Goal: Information Seeking & Learning: Learn about a topic

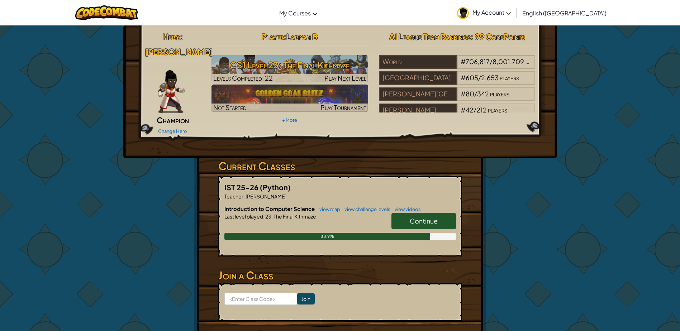
click at [415, 217] on span "Continue" at bounding box center [424, 221] width 28 height 8
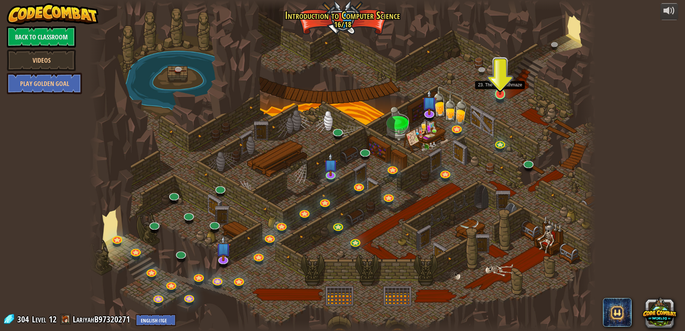
click at [501, 92] on img at bounding box center [501, 79] width 14 height 31
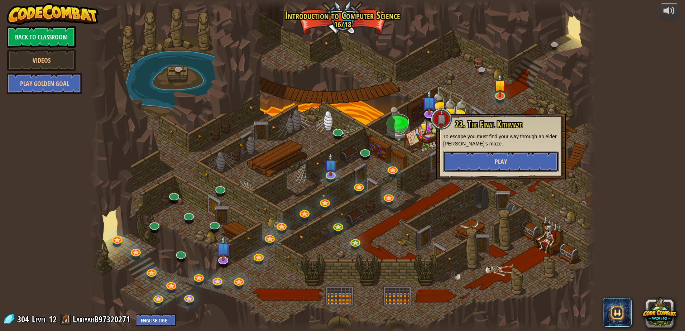
click at [486, 163] on button "Play" at bounding box center [500, 162] width 115 height 22
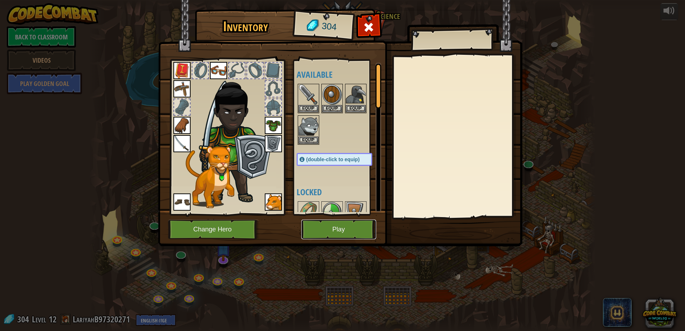
click at [315, 230] on button "Play" at bounding box center [338, 230] width 75 height 20
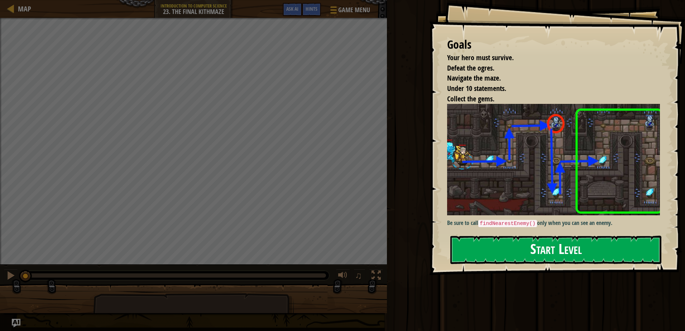
click at [501, 248] on button "Start Level" at bounding box center [556, 250] width 211 height 28
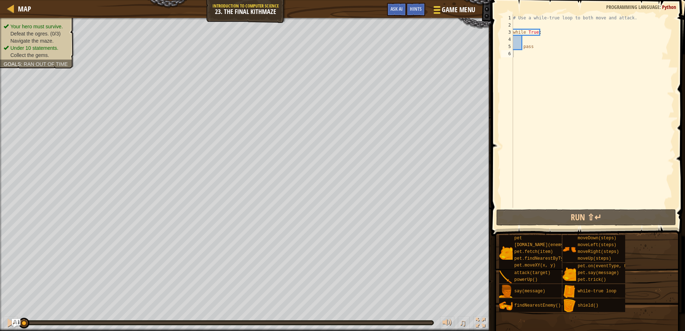
click at [440, 12] on span at bounding box center [437, 12] width 7 height 1
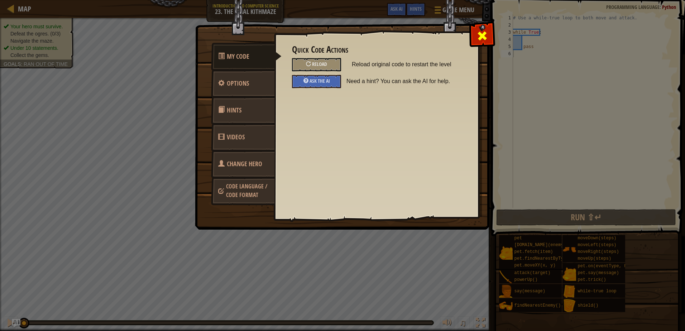
click at [488, 33] on div at bounding box center [482, 34] width 23 height 23
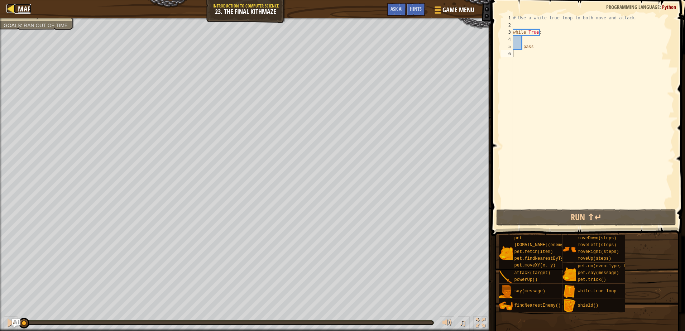
click at [9, 8] on div at bounding box center [10, 8] width 9 height 9
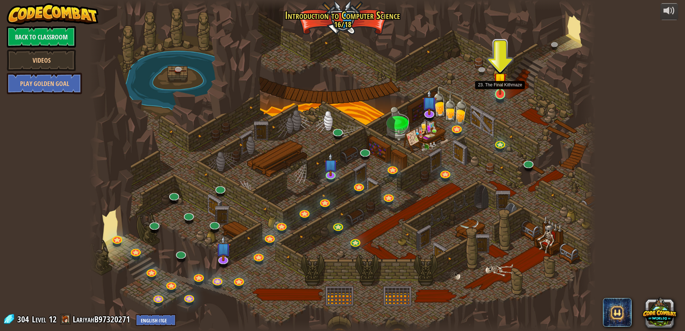
click at [504, 93] on img at bounding box center [501, 79] width 14 height 31
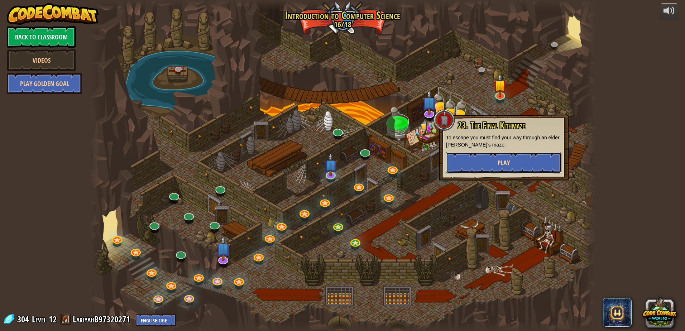
click at [488, 162] on button "Play" at bounding box center [503, 163] width 115 height 22
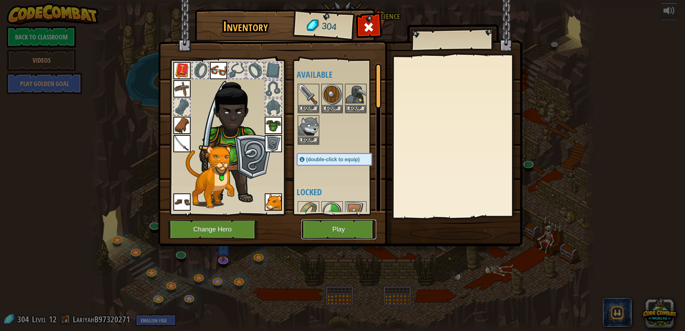
click at [353, 228] on button "Play" at bounding box center [338, 230] width 75 height 20
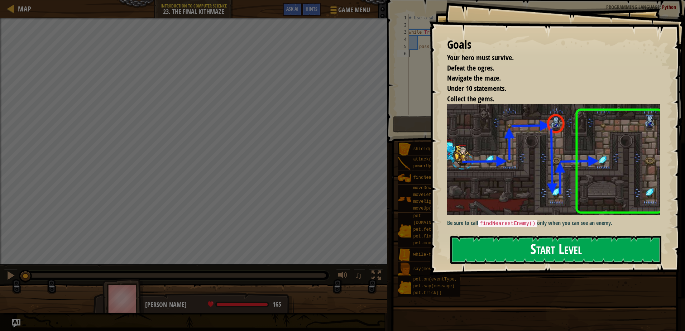
click at [509, 251] on button "Start Level" at bounding box center [556, 250] width 211 height 28
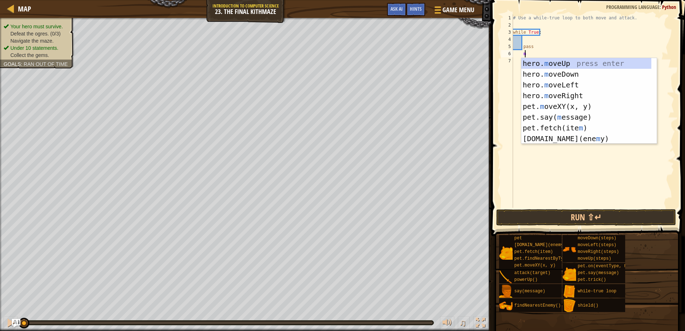
scroll to position [3, 1]
type textarea "mo"
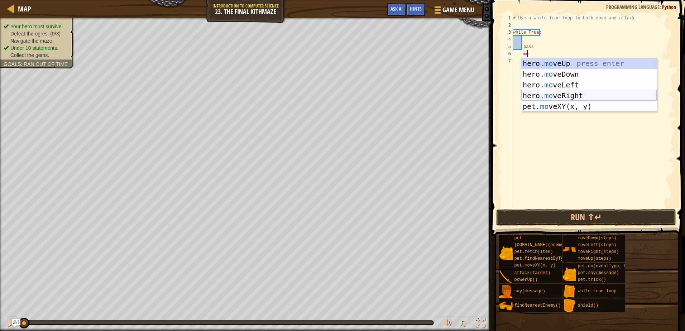
click at [548, 94] on div "hero. mo veUp press enter hero. mo veDown press enter hero. mo veLeft press ent…" at bounding box center [588, 95] width 135 height 75
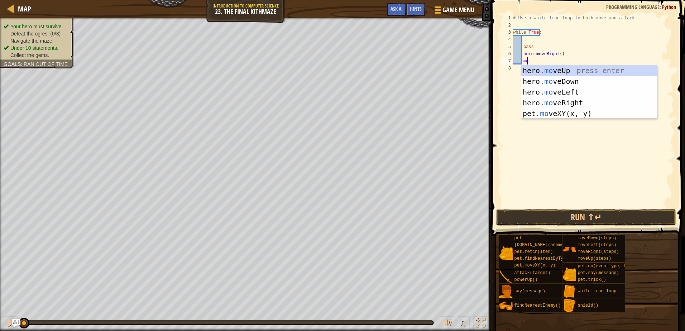
scroll to position [3, 1]
type textarea "move"
click at [574, 73] on div "hero. move Up press enter hero. move Down press enter hero. move Left press ent…" at bounding box center [588, 102] width 135 height 75
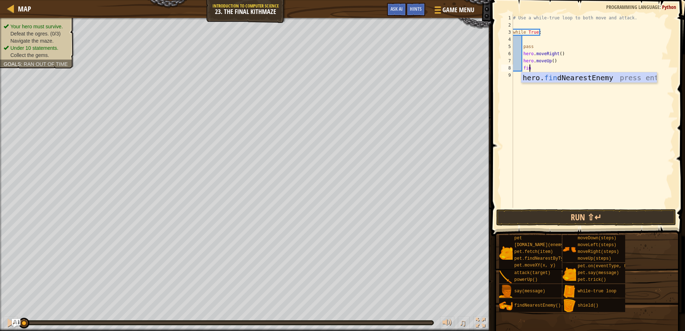
type textarea "find"
click at [552, 80] on div "hero. find NearestEnemy press enter" at bounding box center [588, 88] width 135 height 32
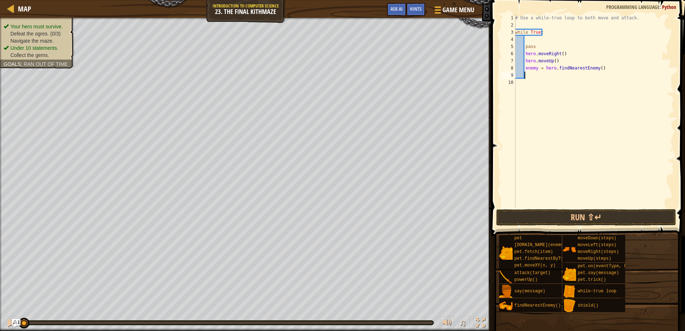
click at [531, 75] on div "# Use a while-true loop to both move and attack. while True : pass hero . moveR…" at bounding box center [594, 118] width 161 height 208
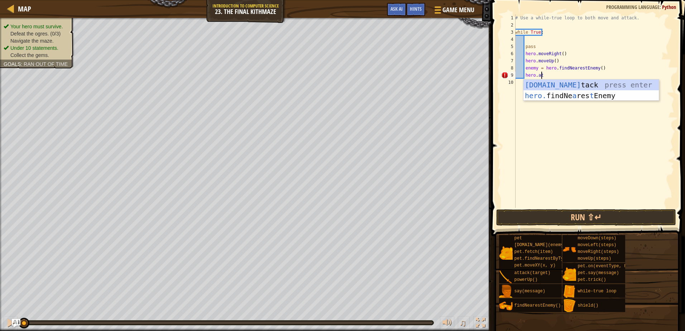
scroll to position [3, 2]
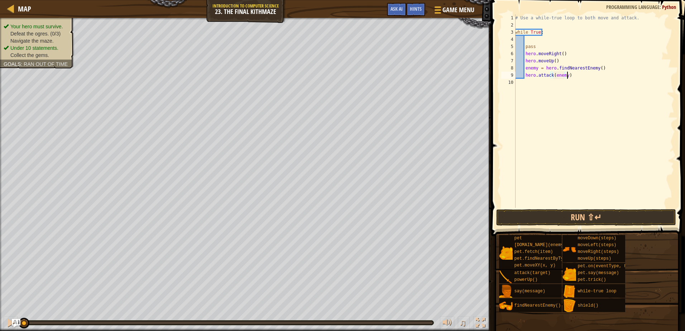
click at [571, 77] on div "# Use a while-true loop to both move and attack. while True : pass hero . moveR…" at bounding box center [594, 118] width 161 height 208
drag, startPoint x: 571, startPoint y: 77, endPoint x: 526, endPoint y: 75, distance: 45.6
click at [526, 75] on div "# Use a while-true loop to both move and attack. while True : pass hero . moveR…" at bounding box center [594, 118] width 161 height 208
type textarea "hero.attack(enemy)"
click at [571, 75] on div "# Use a while-true loop to both move and attack. while True : pass hero . moveR…" at bounding box center [594, 111] width 161 height 194
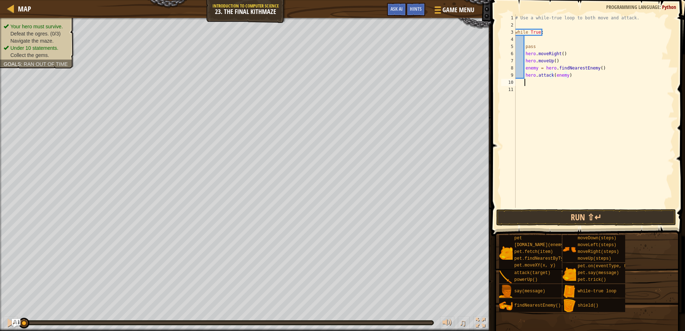
scroll to position [3, 0]
paste textarea "hero.attack(enemy)"
type textarea "hero.attack(enemy)"
drag, startPoint x: 577, startPoint y: 80, endPoint x: 524, endPoint y: 84, distance: 52.9
click at [524, 84] on div "# Use a while-true loop to both move and attack. while True : pass hero . moveR…" at bounding box center [594, 118] width 161 height 208
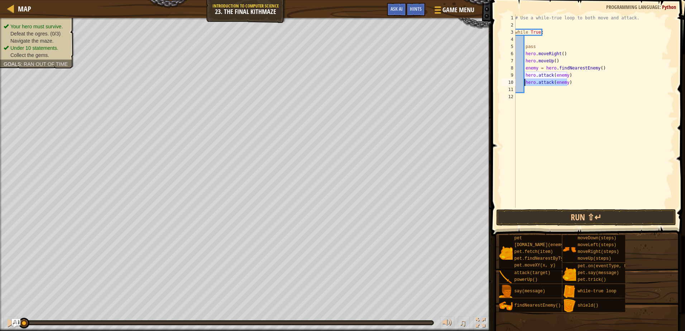
type textarea "hero.attack(enemy)"
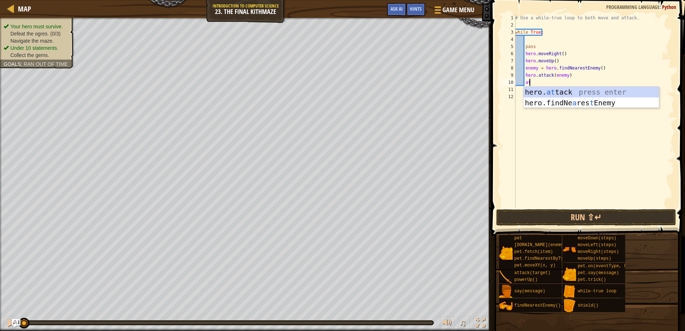
type textarea "a"
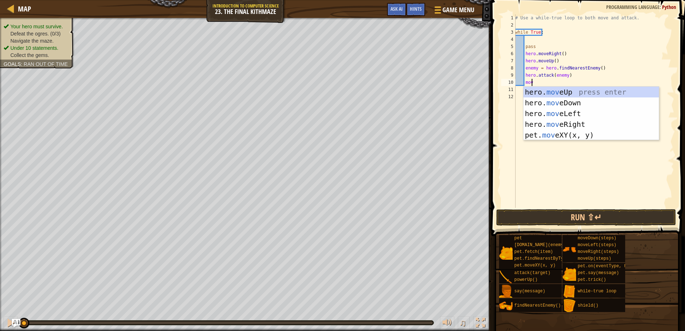
scroll to position [3, 1]
type textarea "move"
click at [548, 103] on div "hero. move Up press enter hero. move Down press enter hero. move Left press ent…" at bounding box center [591, 124] width 135 height 75
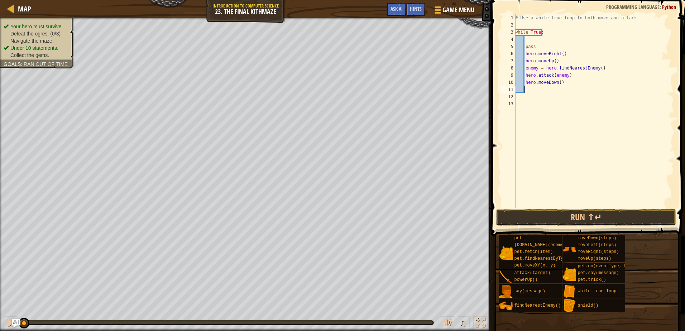
scroll to position [3, 0]
click at [557, 81] on div "# Use a while-true loop to both move and attack. while True : pass hero . moveR…" at bounding box center [594, 118] width 161 height 208
type textarea "hero.moveDown(2)"
click at [534, 91] on div "# Use a while-true loop to both move and attack. while True : pass hero . moveR…" at bounding box center [594, 118] width 161 height 208
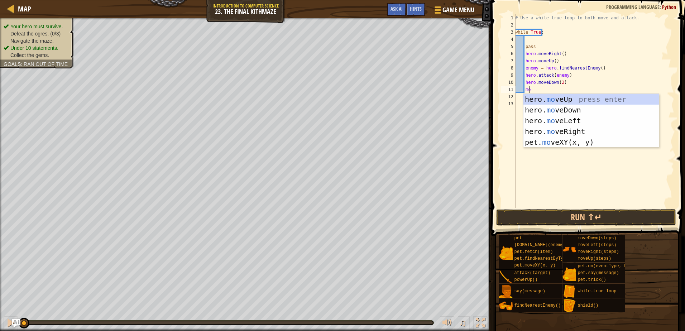
scroll to position [3, 1]
type textarea "move"
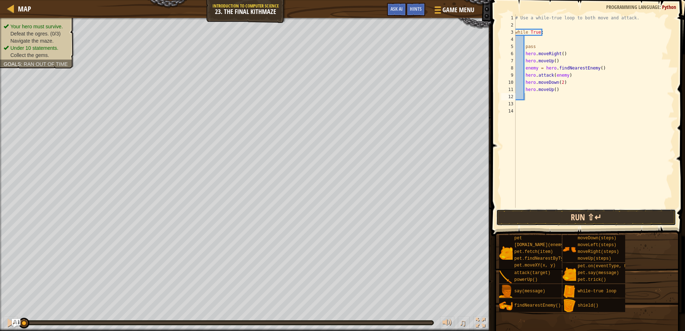
click at [557, 219] on button "Run ⇧↵" at bounding box center [586, 217] width 180 height 16
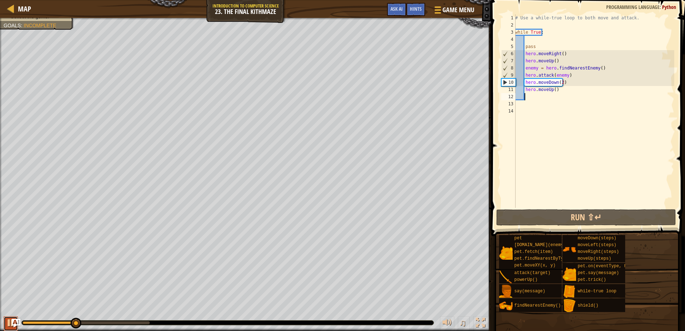
click at [5, 323] on button at bounding box center [11, 323] width 14 height 15
click at [563, 61] on div "# Use a while-true loop to both move and attack. while True : pass hero . moveR…" at bounding box center [594, 118] width 161 height 208
click at [571, 73] on div "# Use a while-true loop to both move and attack. while True : pass hero . moveR…" at bounding box center [594, 118] width 161 height 208
type textarea "hero.attack(enemy)"
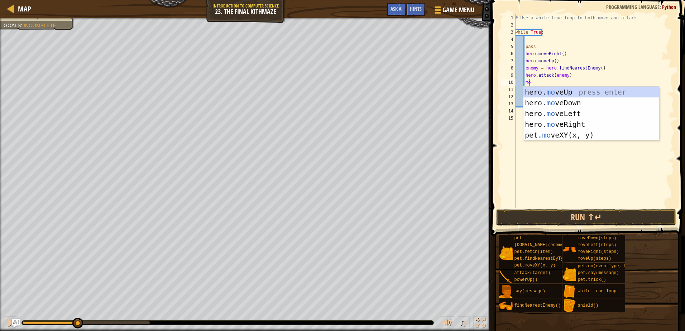
scroll to position [3, 1]
type textarea "move"
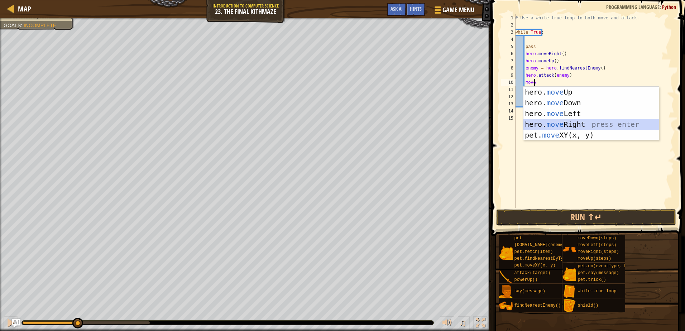
click at [555, 124] on div "hero. move Up press enter hero. move Down press enter hero. move Left press ent…" at bounding box center [591, 124] width 135 height 75
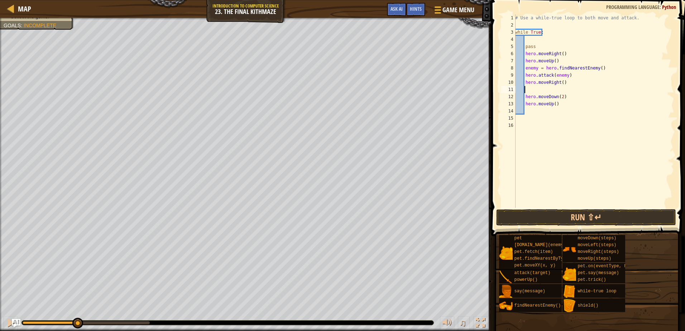
scroll to position [3, 0]
click at [521, 113] on div "# Use a while-true loop to both move and attack. while True : pass hero . moveR…" at bounding box center [594, 118] width 161 height 208
click at [515, 104] on div "13" at bounding box center [508, 103] width 14 height 7
click at [514, 96] on div "12" at bounding box center [508, 96] width 14 height 7
type textarea "hero.moveDown(2)"
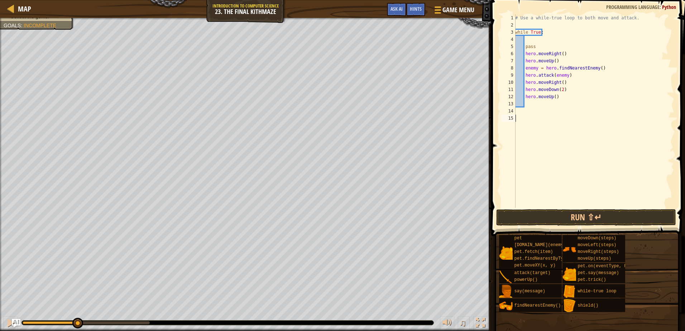
click at [522, 120] on div "# Use a while-true loop to both move and attack. while True : pass hero . moveR…" at bounding box center [594, 118] width 161 height 208
click at [534, 104] on div "# Use a while-true loop to both move and attack. while True : pass hero . moveR…" at bounding box center [594, 118] width 161 height 208
click at [530, 213] on button "Run ⇧↵" at bounding box center [586, 217] width 180 height 16
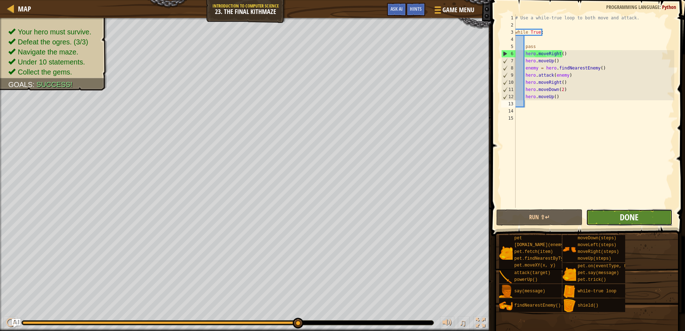
click at [621, 218] on span "Done" at bounding box center [629, 216] width 19 height 11
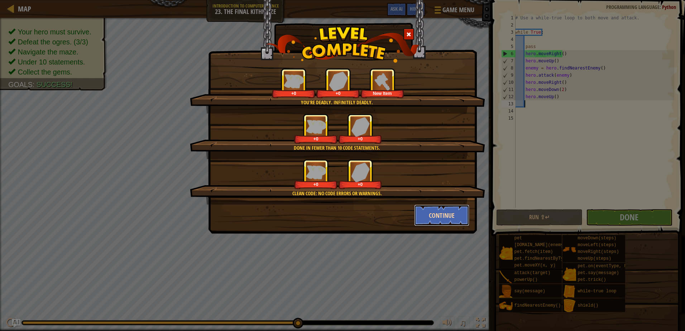
click at [442, 215] on button "Continue" at bounding box center [442, 216] width 56 height 22
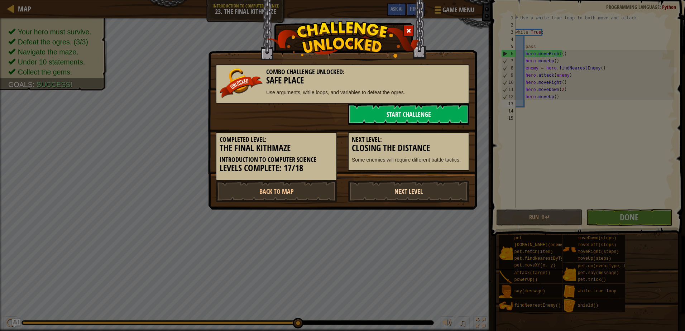
click at [409, 190] on link "Next Level" at bounding box center [409, 192] width 122 height 22
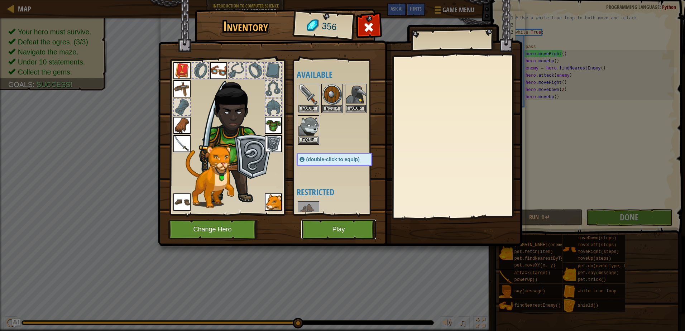
click at [343, 228] on button "Play" at bounding box center [338, 230] width 75 height 20
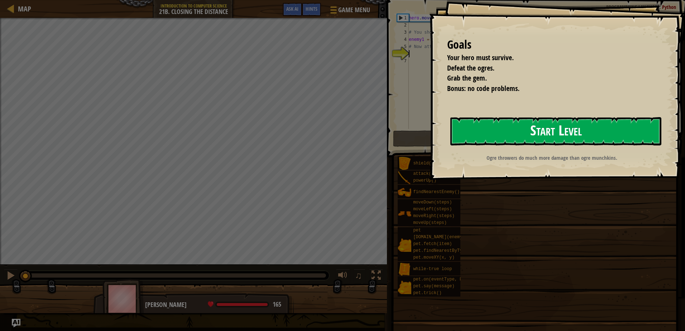
click at [510, 140] on button "Start Level" at bounding box center [556, 131] width 211 height 28
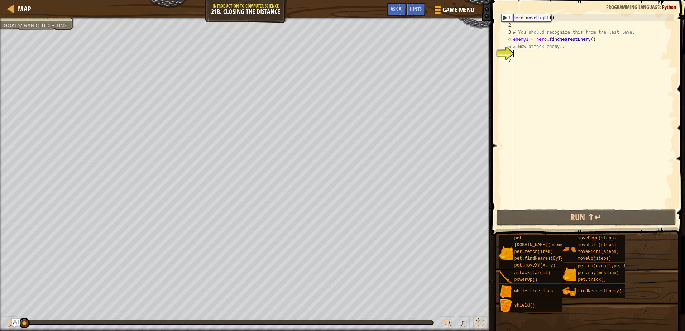
click at [517, 53] on div "hero . moveRight ( ) # You should recognize this from the last level. enemy1 = …" at bounding box center [593, 118] width 163 height 208
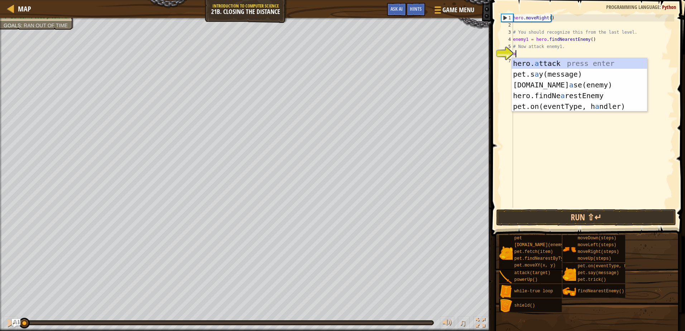
scroll to position [3, 0]
click at [549, 63] on div "hero. a ttack press enter pet.s a y(message) press enter [DOMAIN_NAME] a se(ene…" at bounding box center [579, 95] width 135 height 75
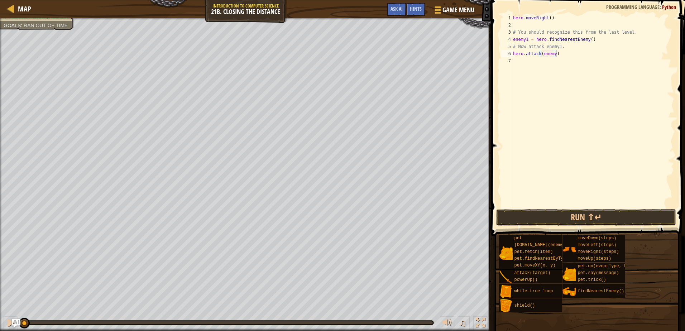
click at [555, 51] on div "hero . moveRight ( ) # You should recognize this from the last level. enemy1 = …" at bounding box center [593, 118] width 163 height 208
type textarea "hero.attack(enemy1)"
click at [578, 57] on div "hero . moveRight ( ) # You should recognize this from the last level. enemy1 = …" at bounding box center [593, 118] width 163 height 208
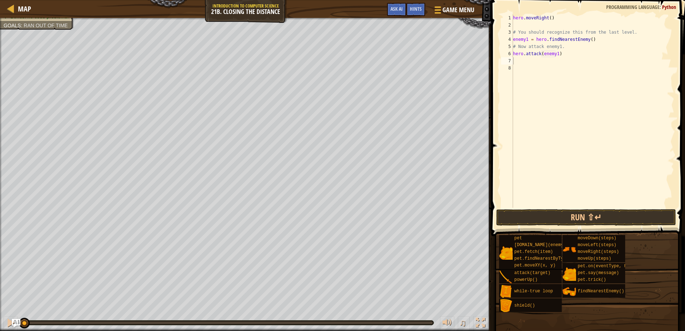
drag, startPoint x: 551, startPoint y: 132, endPoint x: 549, endPoint y: 116, distance: 15.1
click at [551, 132] on div "hero . moveRight ( ) # You should recognize this from the last level. enemy1 = …" at bounding box center [593, 118] width 163 height 208
click at [524, 61] on div "hero . moveRight ( ) # You should recognize this from the last level. enemy1 = …" at bounding box center [593, 118] width 163 height 208
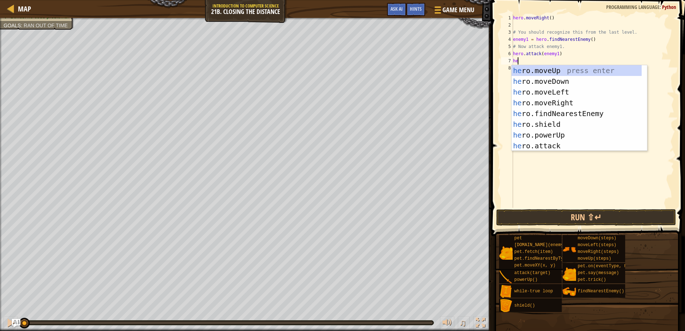
type textarea "her"
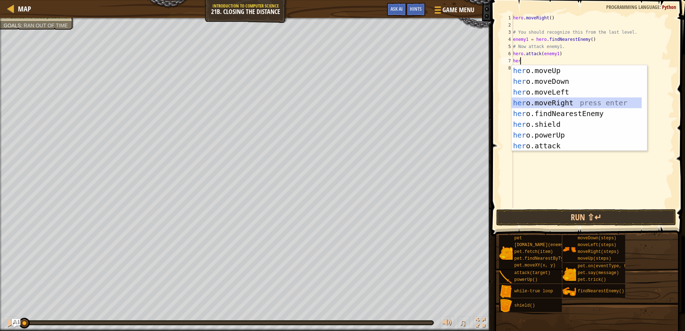
click at [546, 105] on div "her o.moveUp press enter her o.moveDown press enter her o.moveLeft press enter …" at bounding box center [577, 119] width 130 height 108
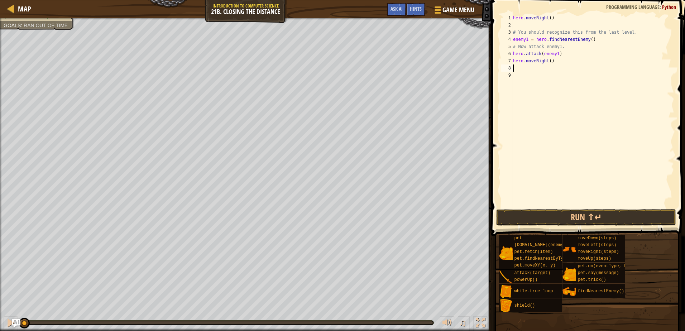
type textarea "f"
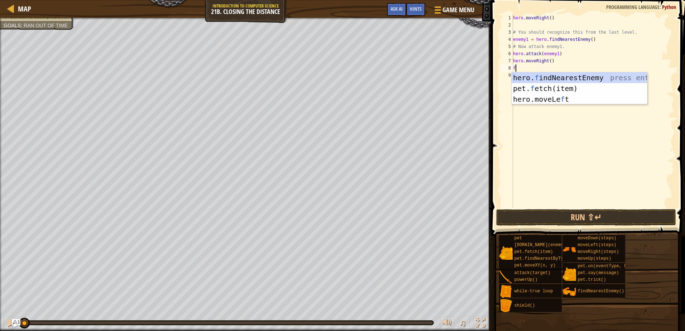
click at [539, 75] on div "hero. f indNearestEnemy press enter pet. f etch(item) press enter hero.moveLe f…" at bounding box center [579, 99] width 135 height 54
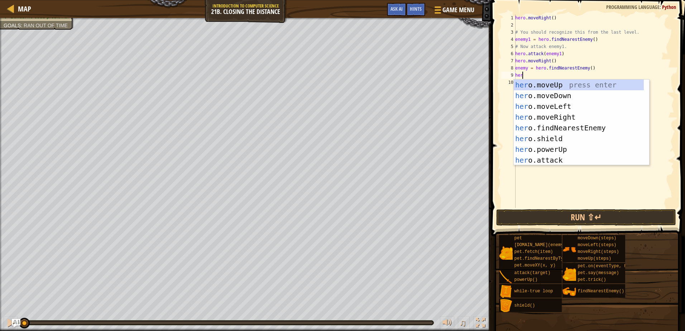
type textarea "h"
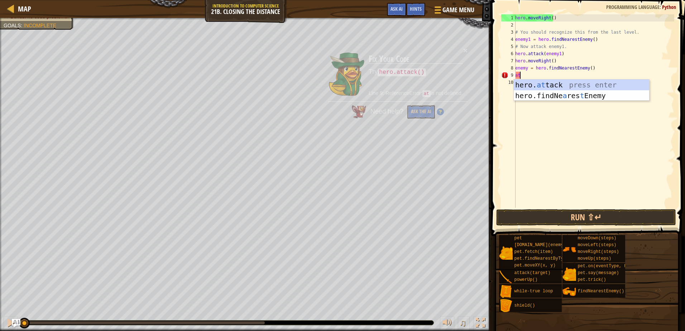
type textarea "hero.attack(enemy)"
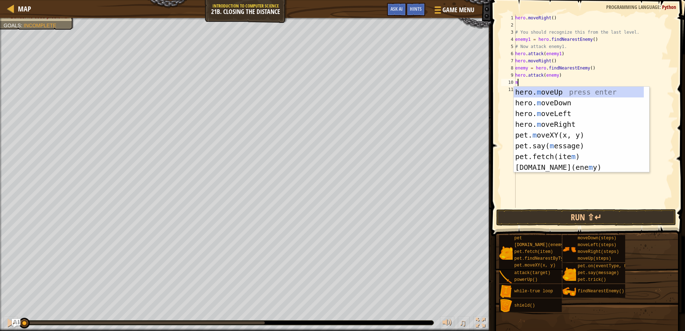
type textarea "mo"
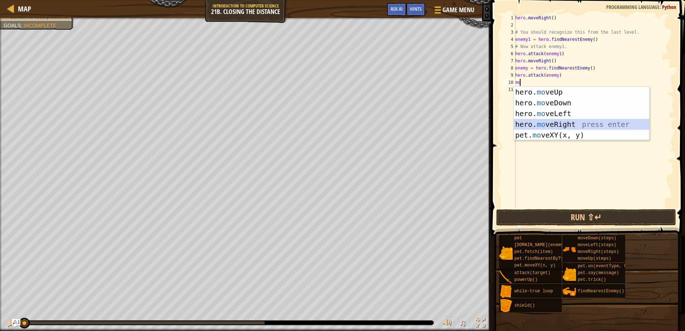
click at [538, 125] on div "hero. mo veUp press enter hero. mo veDown press enter hero. mo veLeft press ent…" at bounding box center [581, 124] width 135 height 75
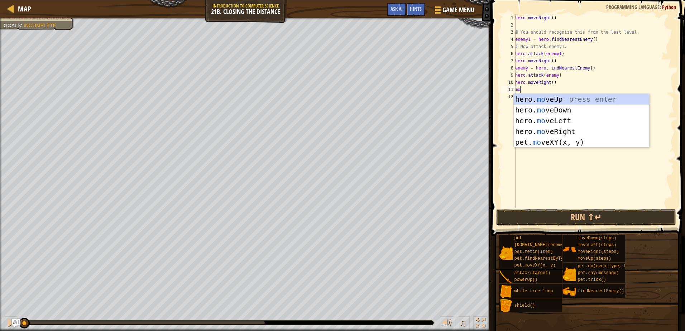
scroll to position [3, 0]
type textarea "move"
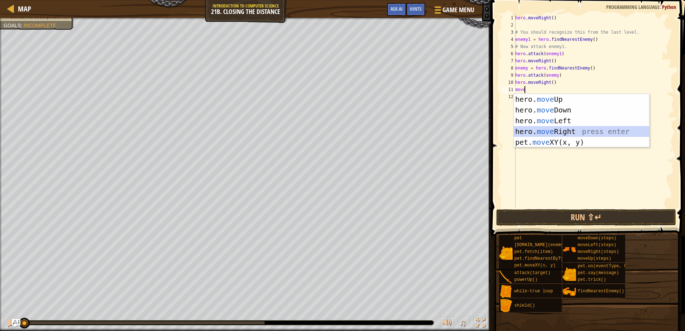
click at [542, 132] on div "hero. move Up press enter hero. move Down press enter hero. move Left press ent…" at bounding box center [581, 131] width 135 height 75
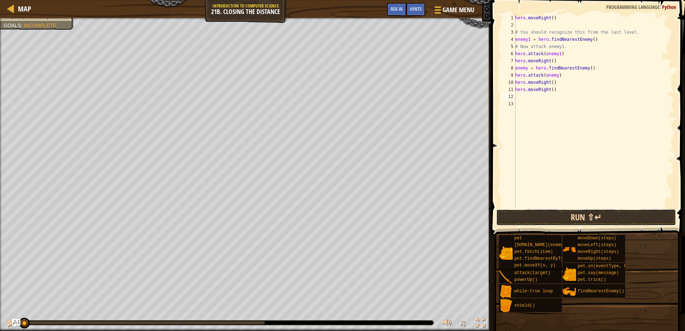
click at [587, 219] on button "Run ⇧↵" at bounding box center [586, 217] width 180 height 16
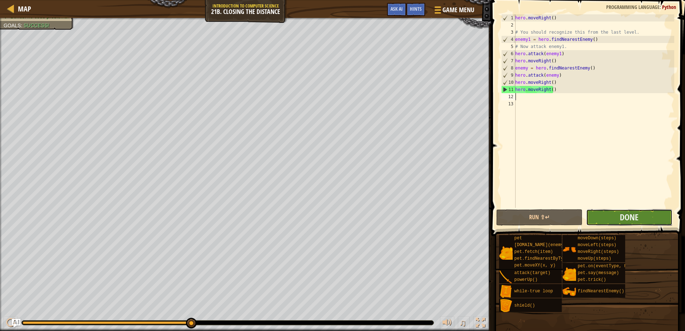
click at [645, 220] on button "Done" at bounding box center [629, 217] width 86 height 16
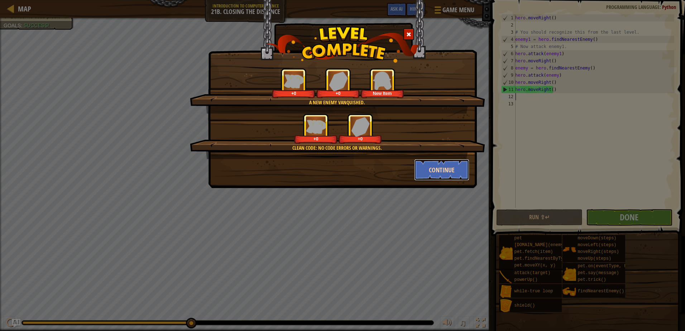
click at [443, 170] on button "Continue" at bounding box center [442, 170] width 56 height 22
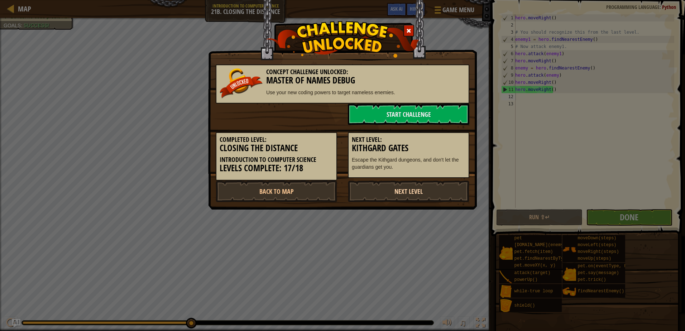
click at [428, 191] on link "Next Level" at bounding box center [409, 192] width 122 height 22
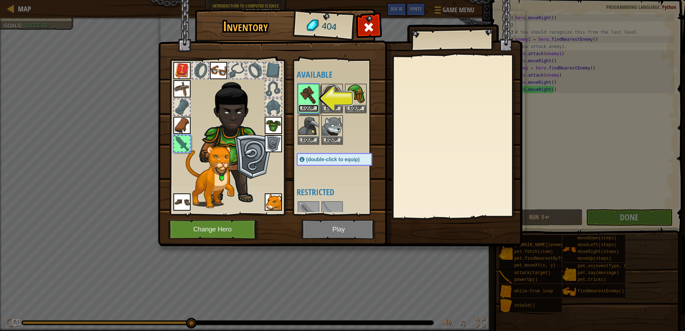
click at [310, 109] on button "Equip" at bounding box center [309, 109] width 20 height 8
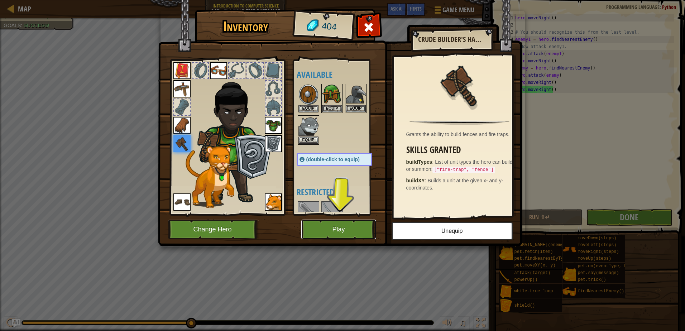
click at [357, 224] on button "Play" at bounding box center [338, 230] width 75 height 20
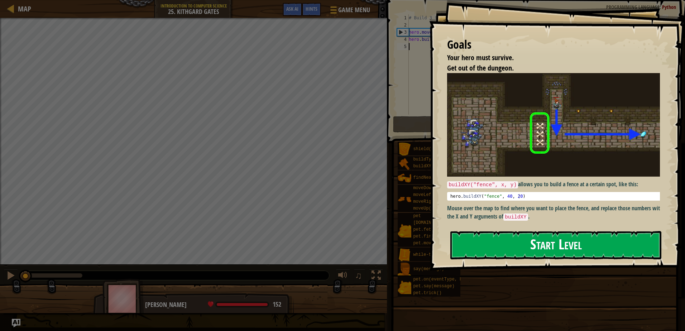
click at [529, 254] on button "Start Level" at bounding box center [556, 245] width 211 height 28
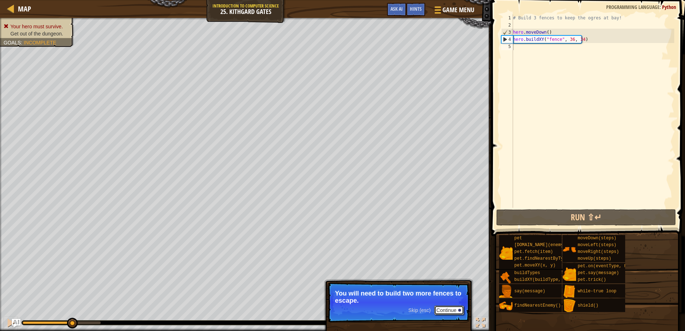
click at [447, 313] on button "Continue" at bounding box center [449, 310] width 30 height 9
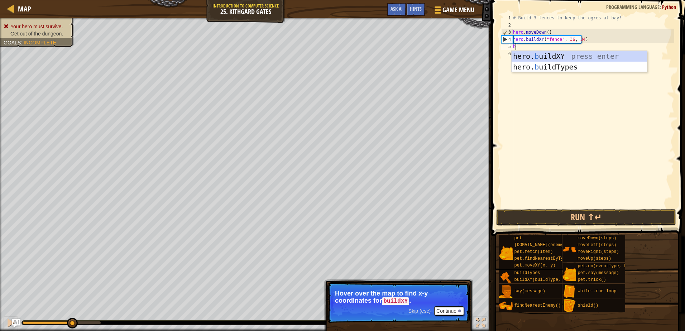
scroll to position [3, 0]
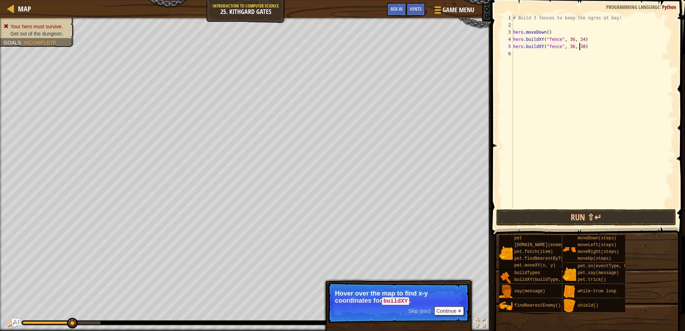
type textarea "hero.buildXY("fence", 36, 31)"
click at [521, 56] on div "# Build 3 fences to keep the ogres at bay! hero . moveDown ( ) hero . buildXY (…" at bounding box center [593, 118] width 163 height 208
type textarea "hero.buildXY("fence", 36, 27)"
click at [448, 310] on button "Continue" at bounding box center [449, 310] width 30 height 9
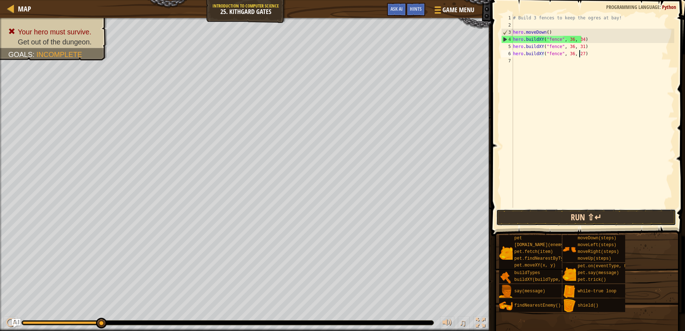
click at [534, 216] on button "Run ⇧↵" at bounding box center [586, 217] width 180 height 16
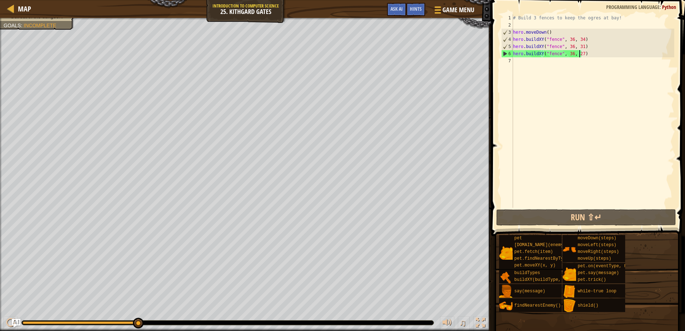
click at [608, 52] on div "# Build 3 fences to keep the ogres at bay! hero . moveDown ( ) hero . buildXY (…" at bounding box center [593, 118] width 163 height 208
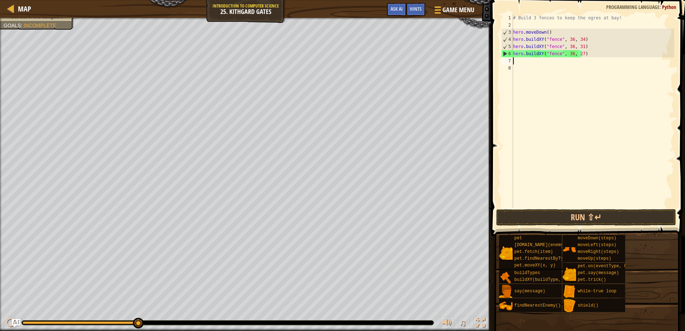
scroll to position [3, 0]
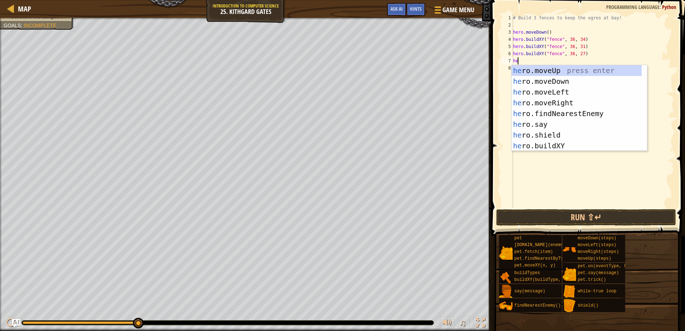
type textarea "hero"
click at [576, 103] on div "hero .moveUp press enter hero .moveDown press enter hero .moveLeft press enter …" at bounding box center [577, 119] width 130 height 108
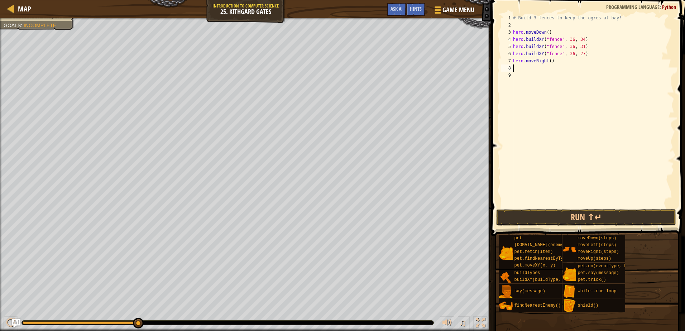
scroll to position [3, 0]
click at [549, 60] on div "# Build 3 fences to keep the ogres at bay! hero . moveDown ( ) hero . buildXY (…" at bounding box center [593, 118] width 163 height 208
type textarea "hero.moveRight(3)"
click at [551, 216] on button "Run ⇧↵" at bounding box center [586, 217] width 180 height 16
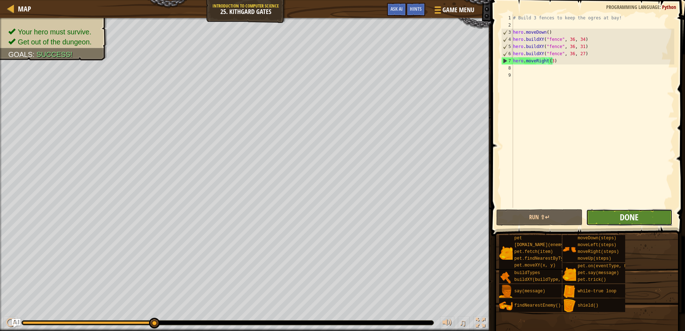
click at [632, 216] on span "Done" at bounding box center [629, 216] width 19 height 11
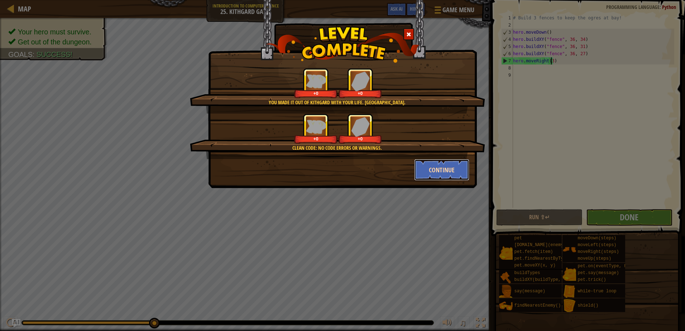
click at [434, 170] on button "Continue" at bounding box center [442, 170] width 56 height 22
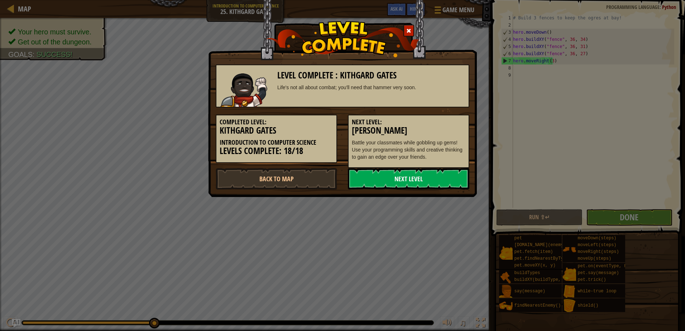
click at [423, 179] on link "Next Level" at bounding box center [409, 179] width 122 height 22
click at [387, 178] on link "Next Level" at bounding box center [409, 179] width 122 height 22
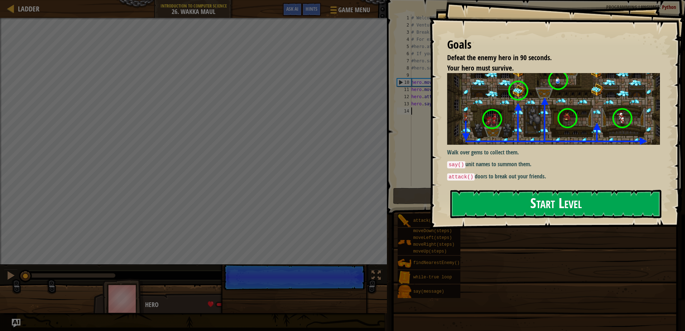
click at [479, 193] on button "Start Level" at bounding box center [556, 204] width 211 height 28
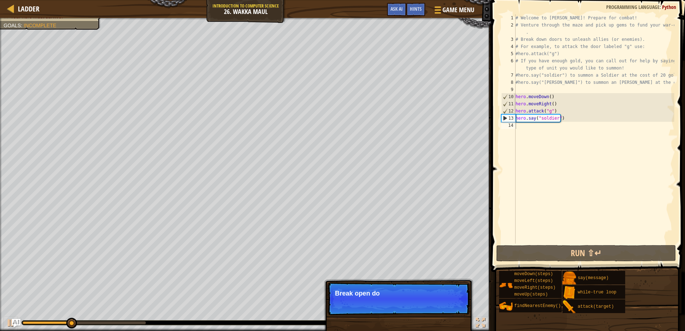
click at [443, 311] on p "Skip (esc) Continue Break open do" at bounding box center [399, 298] width 142 height 33
click at [447, 303] on button "Continue" at bounding box center [449, 303] width 30 height 9
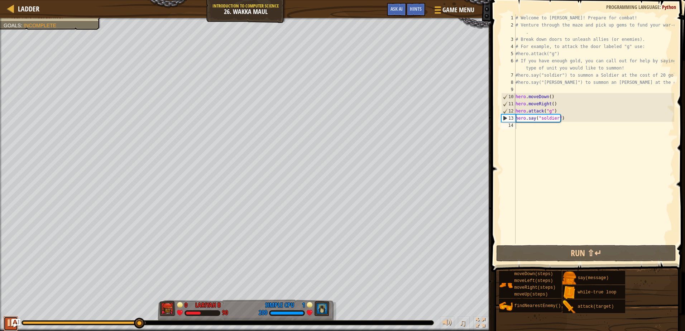
click at [8, 324] on div at bounding box center [10, 322] width 9 height 9
click at [556, 129] on div "# Welcome to [PERSON_NAME]! Prepare for combat! # Venture through the maze and …" at bounding box center [594, 136] width 160 height 244
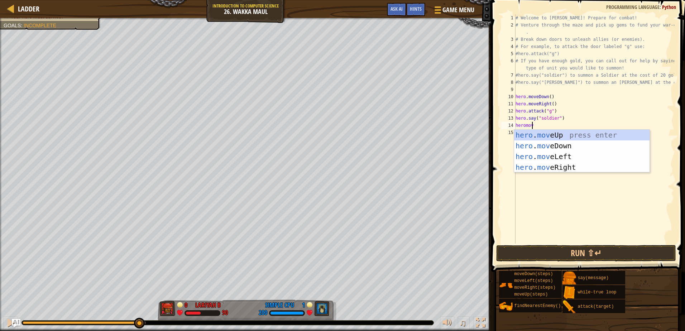
scroll to position [3, 1]
type textarea "heromove"
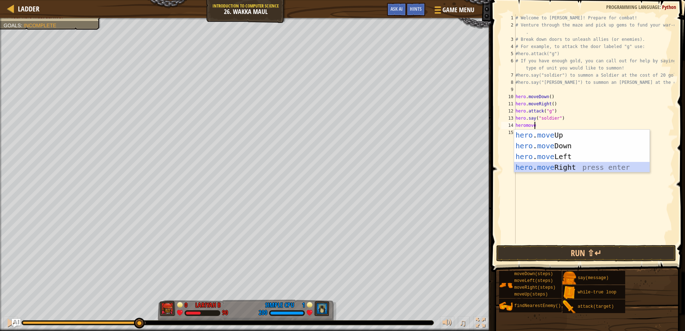
click at [538, 165] on div "hero . move Up press enter hero . move Down press enter hero . move Left press …" at bounding box center [581, 162] width 135 height 65
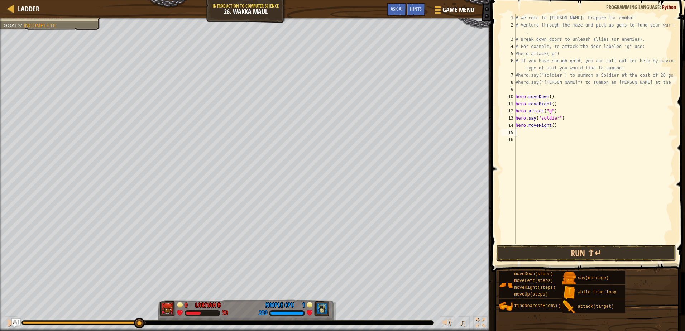
click at [551, 125] on div "# Welcome to [PERSON_NAME]! Prepare for combat! # Venture through the maze and …" at bounding box center [594, 136] width 160 height 244
type textarea "hero.moveRight(4)"
click at [522, 132] on div "# Welcome to [PERSON_NAME]! Prepare for combat! # Venture through the maze and …" at bounding box center [594, 136] width 160 height 244
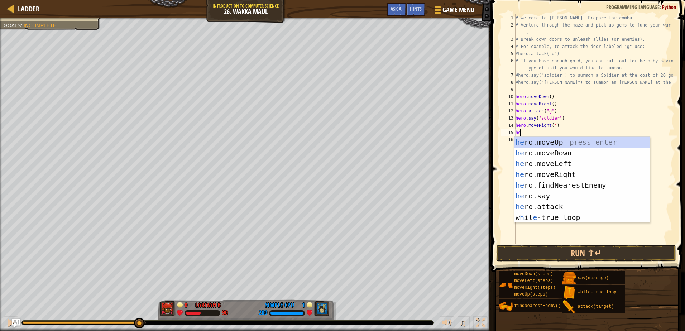
type textarea "her"
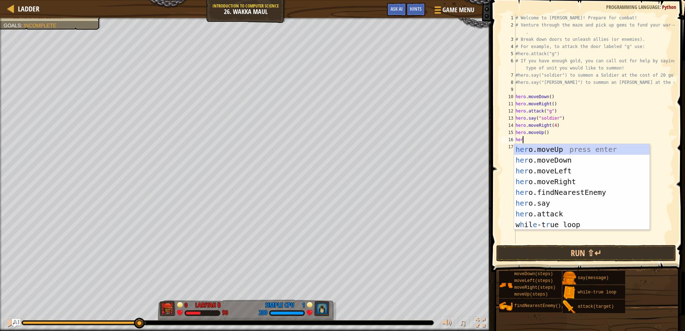
scroll to position [3, 0]
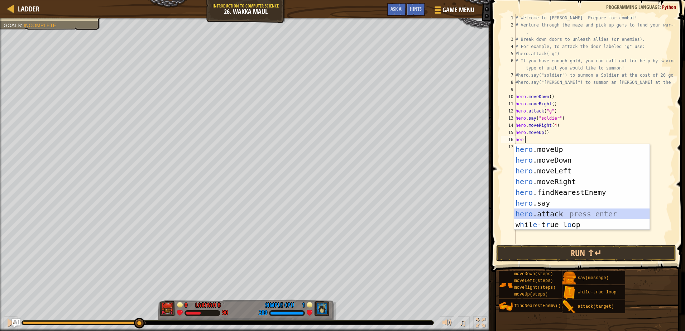
click at [539, 214] on div "hero .moveUp press enter hero .moveDown press enter hero .moveLeft press enter …" at bounding box center [581, 198] width 135 height 108
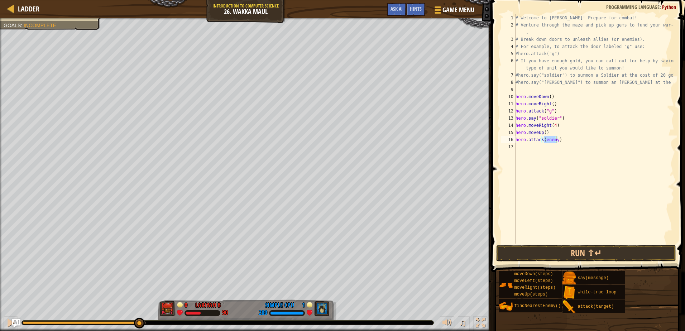
type textarea "hero.attack(h)"
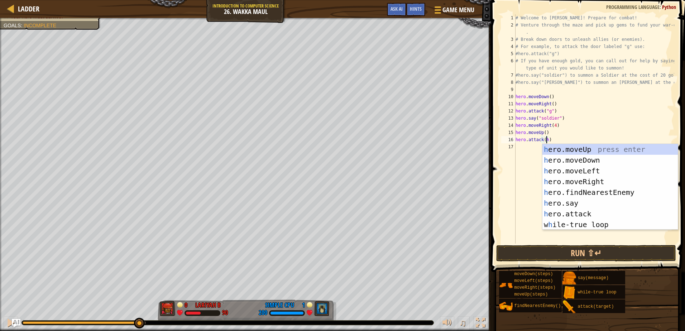
scroll to position [3, 3]
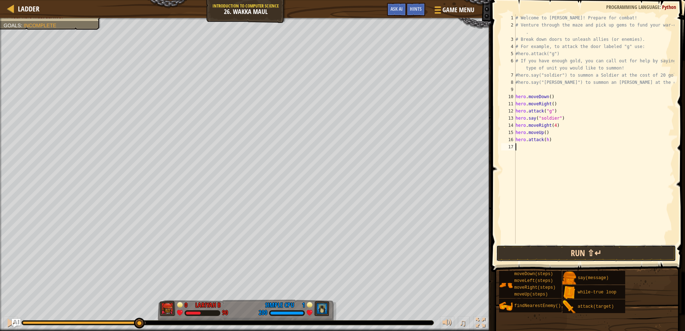
click at [569, 250] on button "Run ⇧↵" at bounding box center [586, 253] width 180 height 16
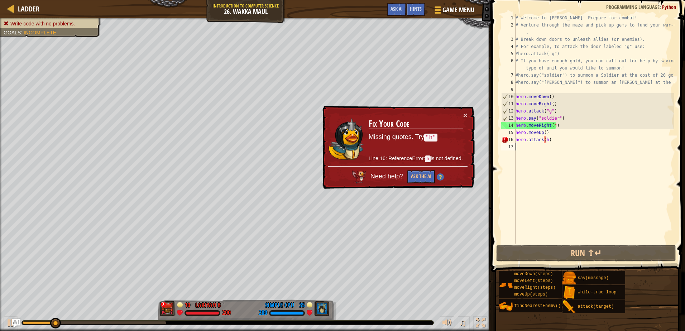
click at [557, 153] on div "# Welcome to [PERSON_NAME]! Prepare for combat! # Venture through the maze and …" at bounding box center [594, 136] width 160 height 244
click at [543, 137] on div "# Welcome to [PERSON_NAME]! Prepare for combat! # Venture through the maze and …" at bounding box center [594, 136] width 160 height 244
click at [544, 138] on div "# Welcome to [PERSON_NAME]! Prepare for combat! # Venture through the maze and …" at bounding box center [594, 136] width 160 height 244
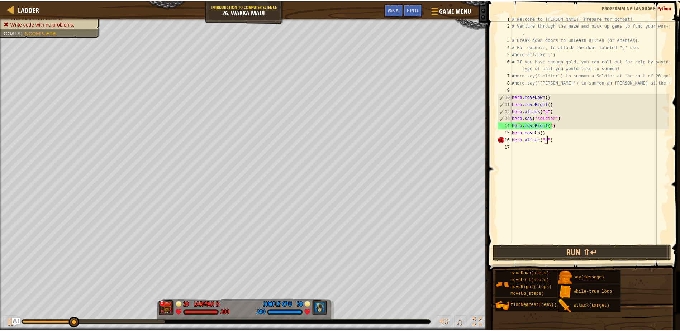
scroll to position [3, 3]
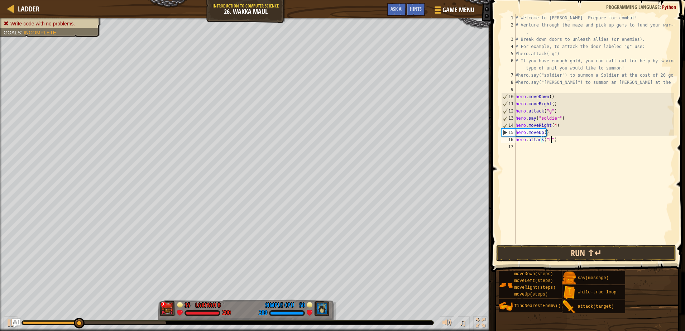
type textarea "hero.attack("h")"
click at [557, 252] on button "Run ⇧↵" at bounding box center [586, 253] width 180 height 16
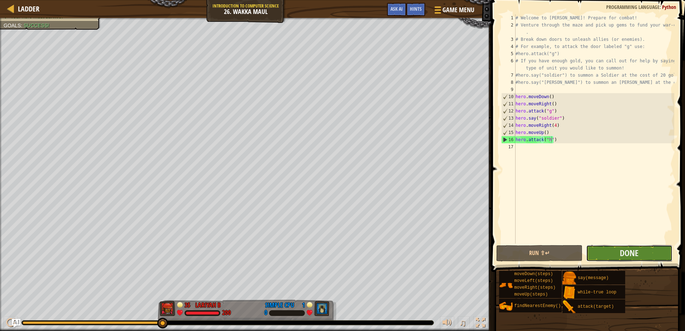
click at [643, 251] on button "Done" at bounding box center [629, 253] width 86 height 16
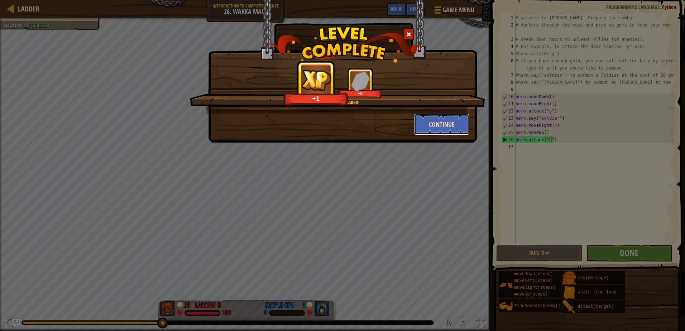
click at [442, 127] on button "Continue" at bounding box center [442, 125] width 56 height 22
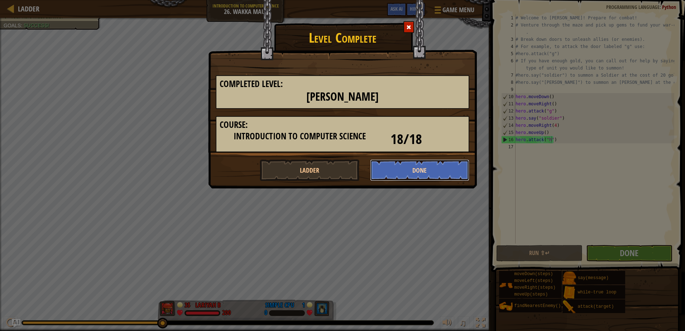
click at [444, 172] on button "Done" at bounding box center [420, 170] width 100 height 22
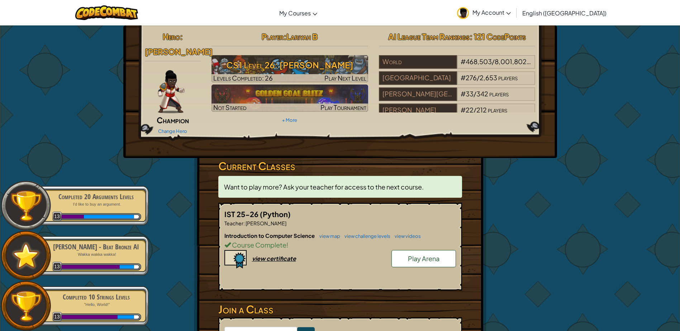
click at [166, 78] on img at bounding box center [171, 91] width 27 height 43
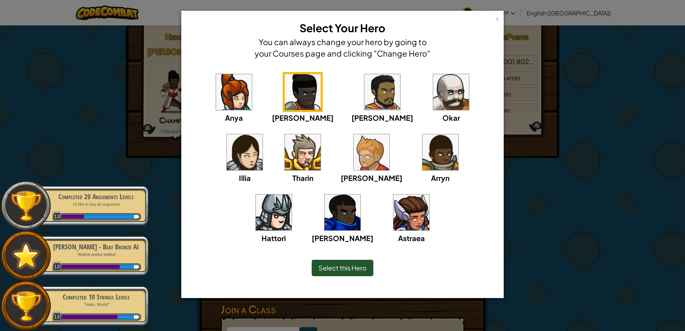
click at [394, 214] on img at bounding box center [412, 213] width 36 height 36
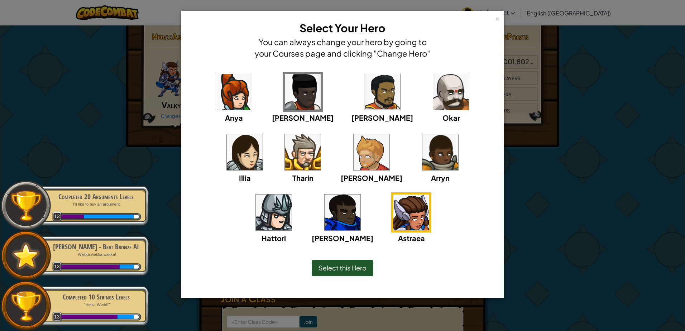
click at [361, 268] on span "Select this Hero" at bounding box center [343, 268] width 48 height 8
